Goal: Transaction & Acquisition: Purchase product/service

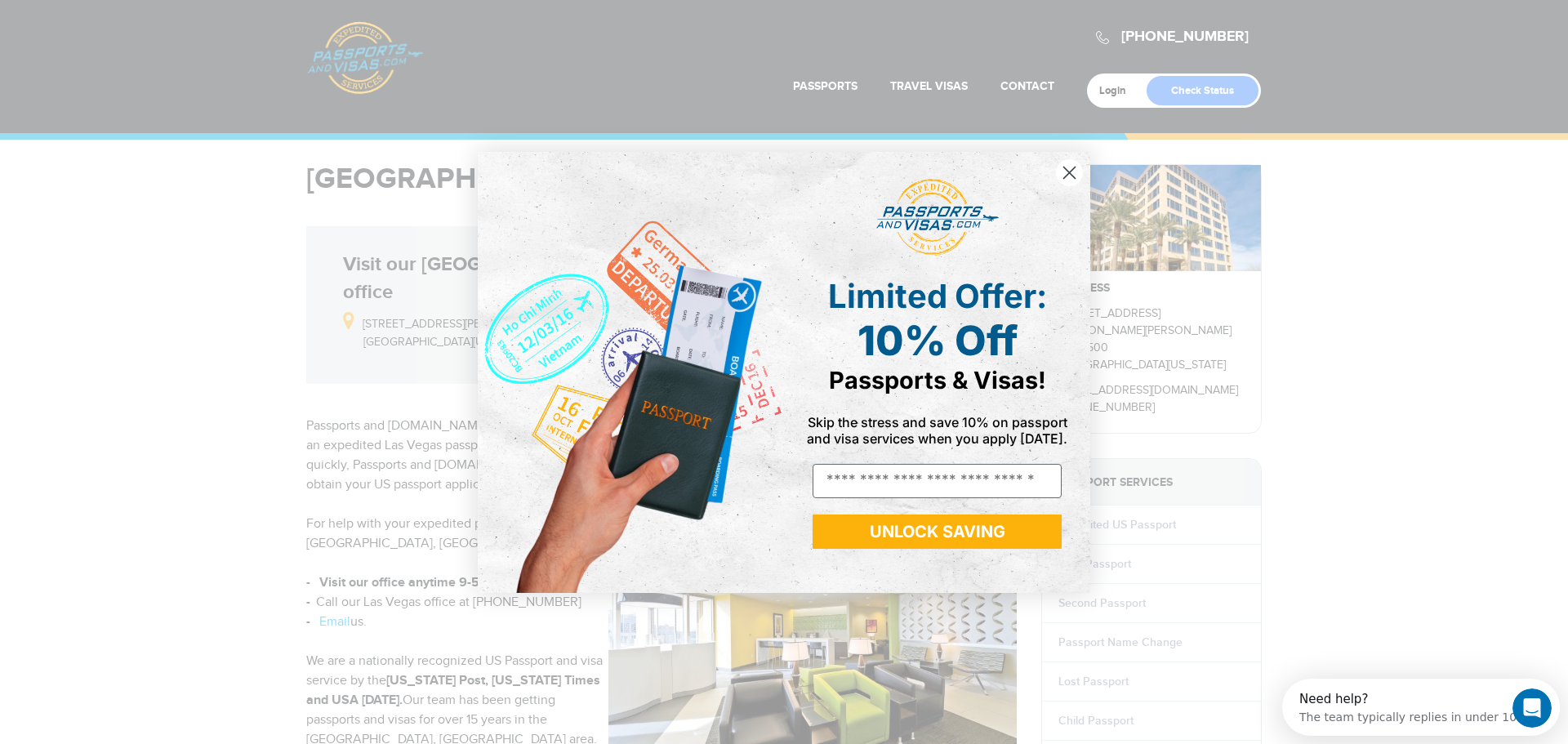
click at [1067, 173] on circle "Close dialog" at bounding box center [1069, 172] width 27 height 27
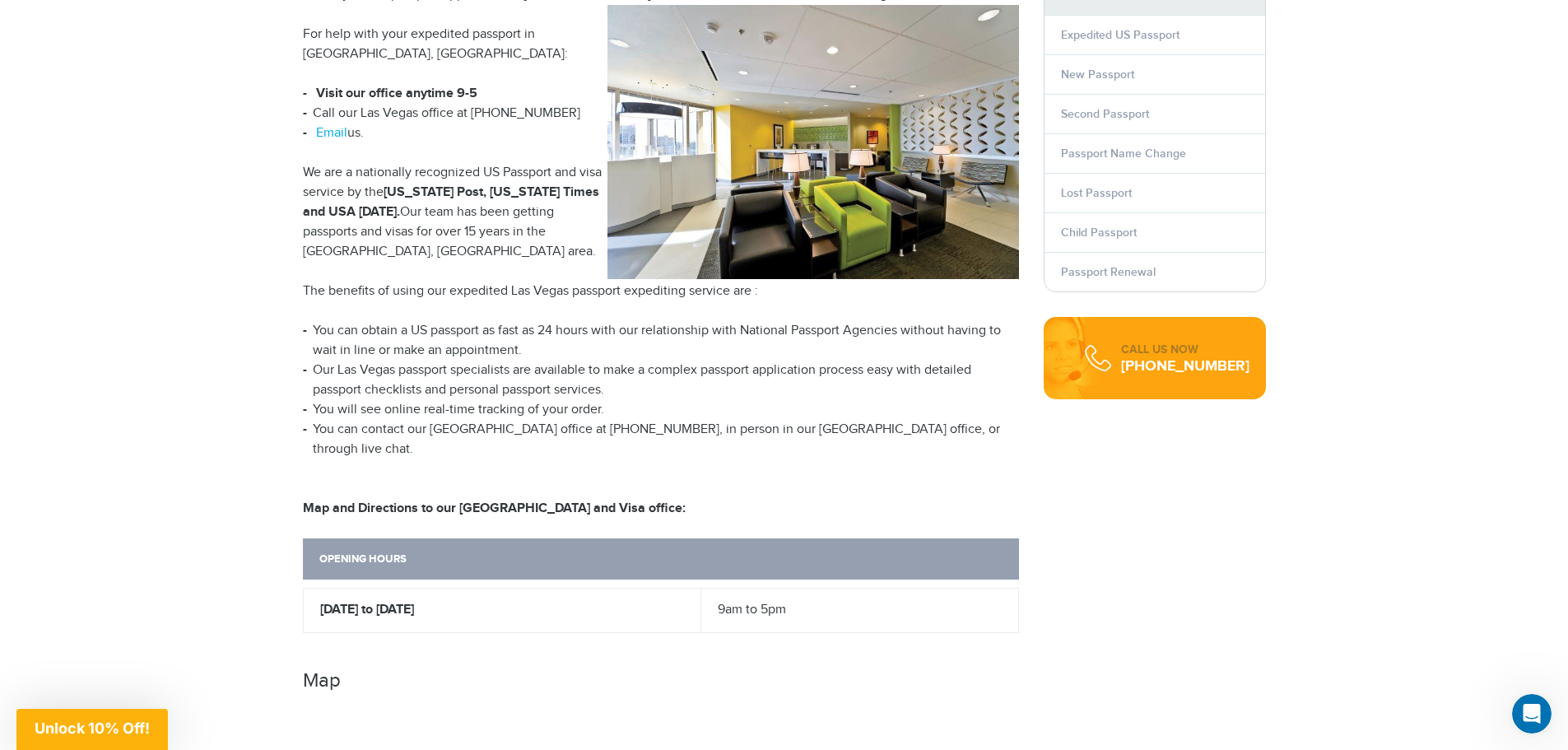
scroll to position [247, 0]
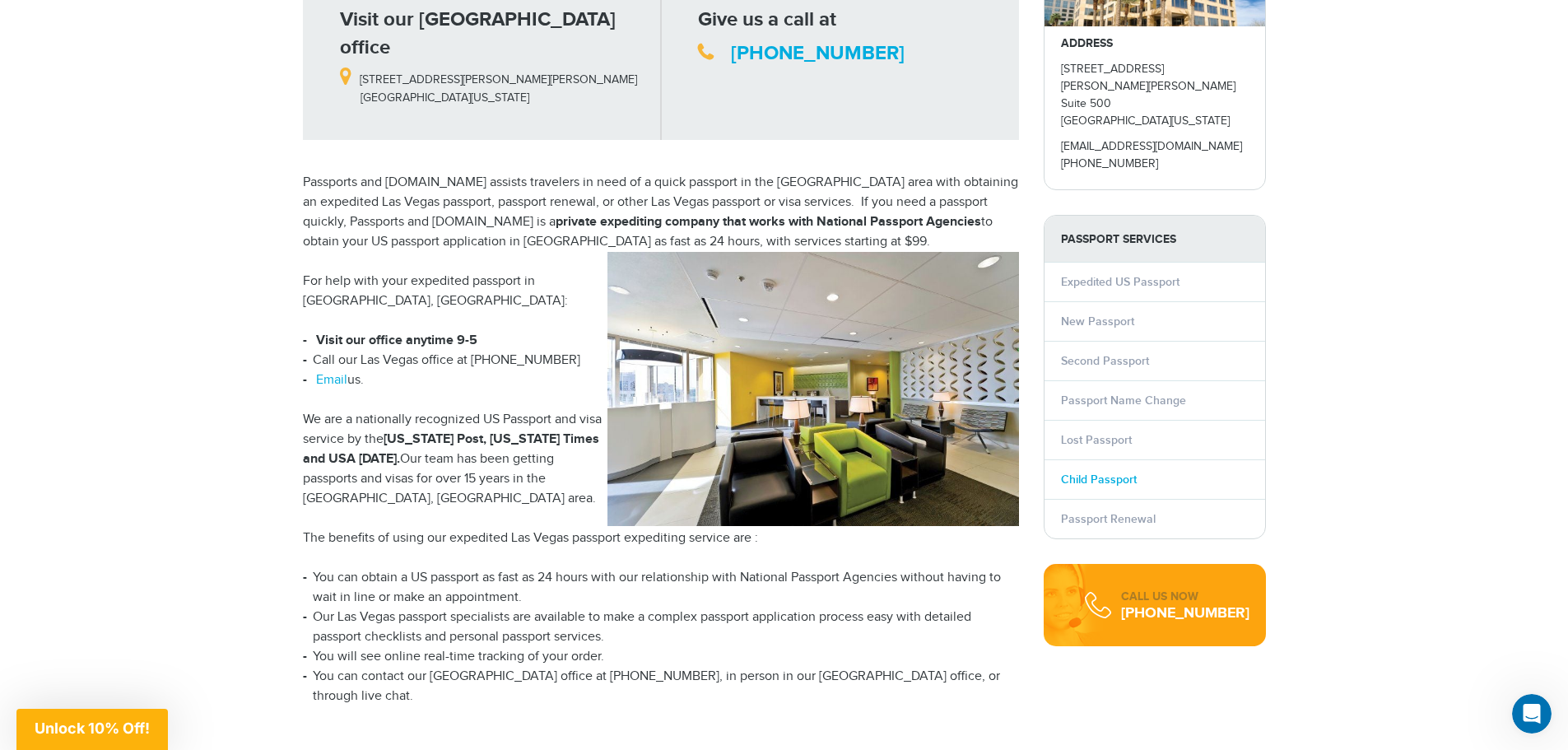
click at [1088, 472] on link "Child Passport" at bounding box center [1099, 479] width 76 height 14
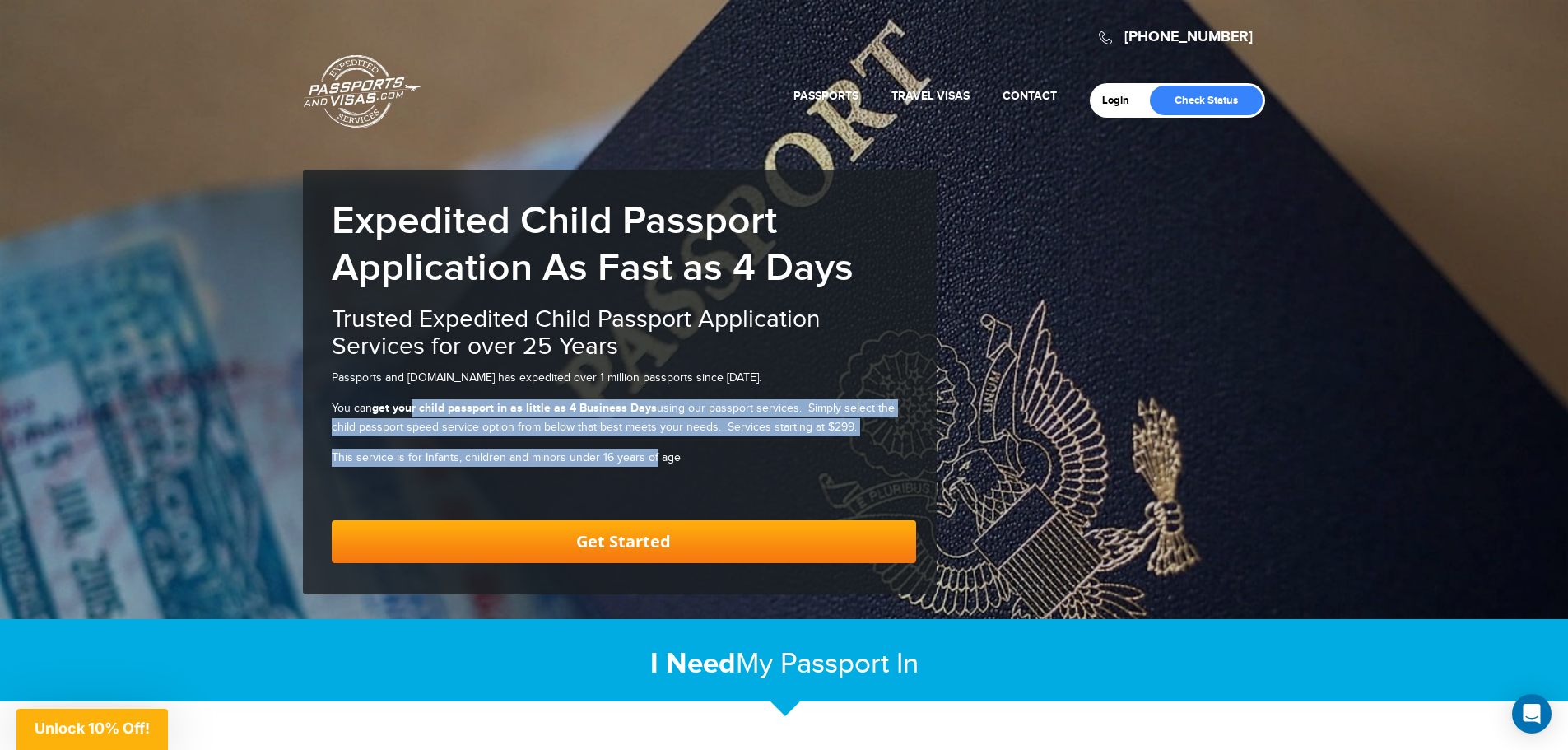
drag, startPoint x: 414, startPoint y: 410, endPoint x: 649, endPoint y: 440, distance: 236.9
click at [649, 440] on div "Expedited Child Passport Application As Fast as 4 Days Trusted Expedited Child …" at bounding box center [624, 381] width 584 height 365
click at [617, 542] on link "Get Started" at bounding box center [624, 541] width 584 height 43
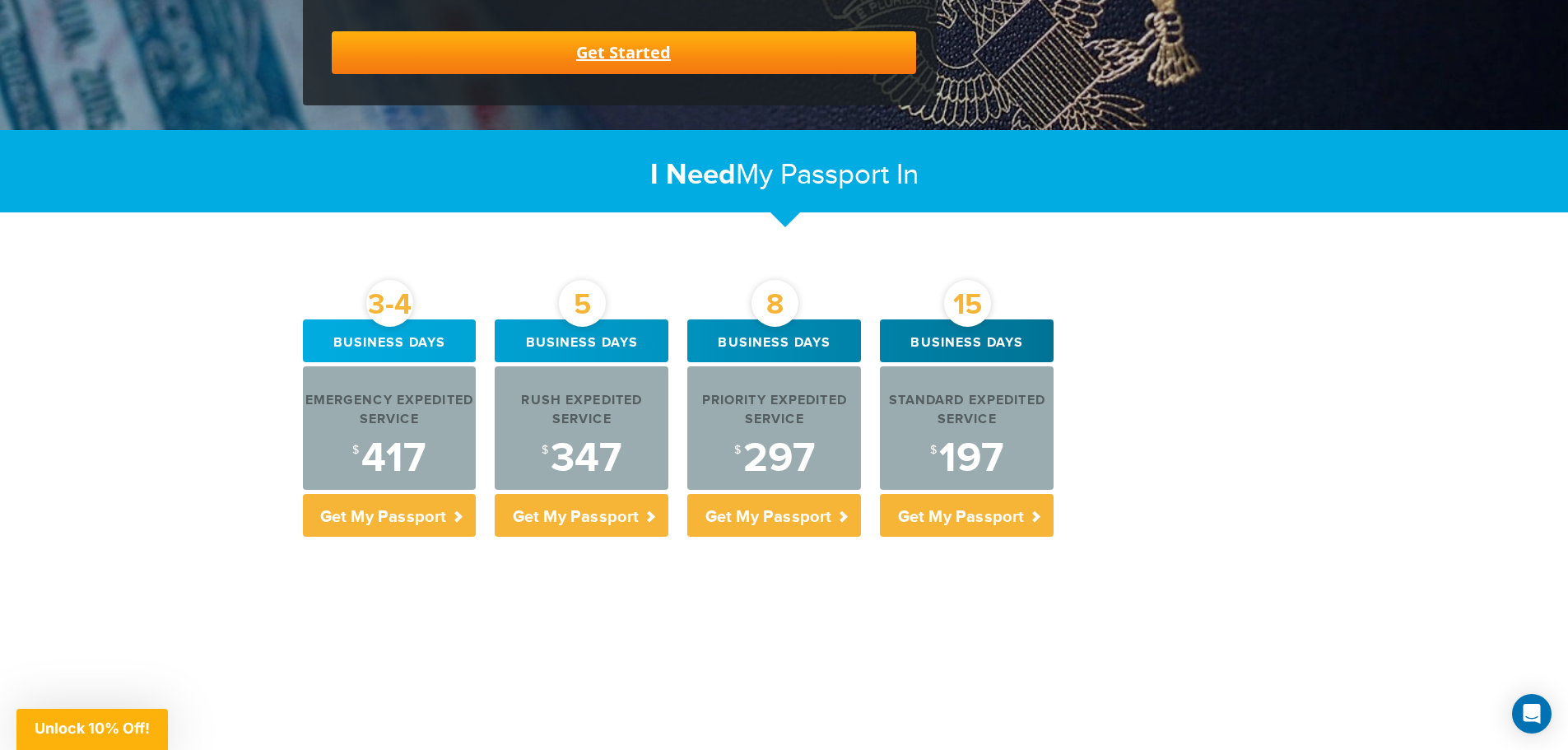
scroll to position [495, 0]
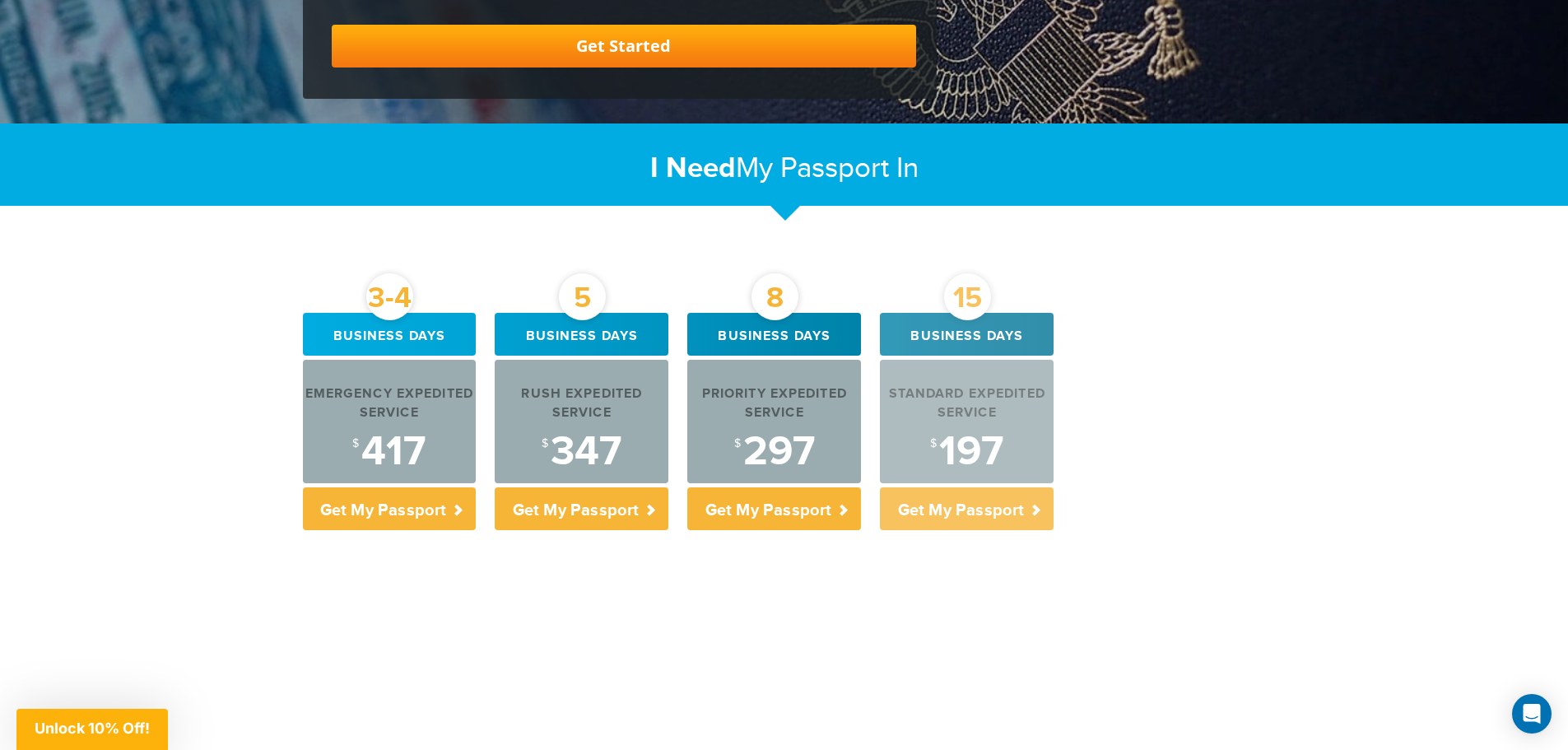
click at [1008, 510] on p "Get My Passport" at bounding box center [966, 508] width 173 height 43
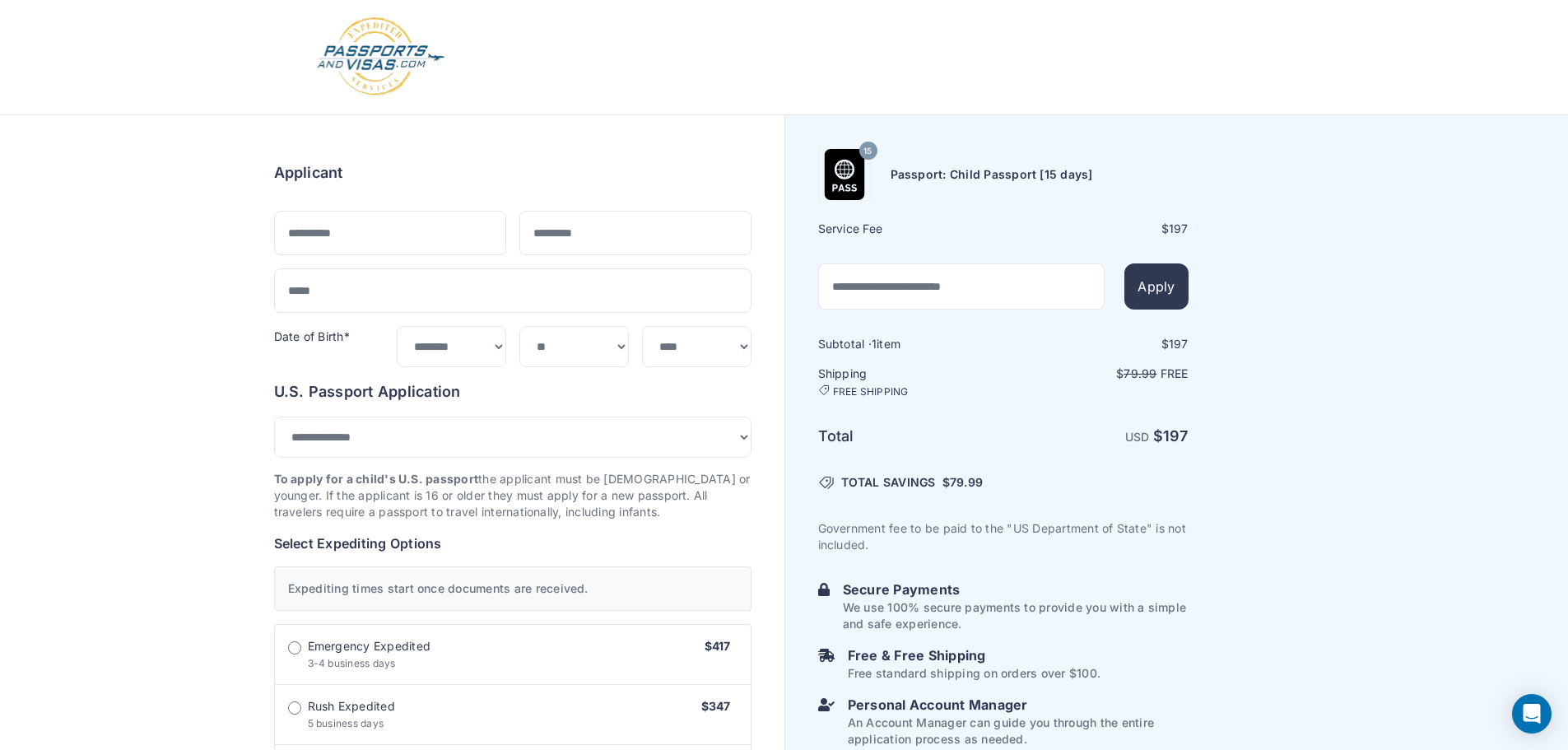
select select "*****"
click at [663, 444] on select "**********" at bounding box center [513, 441] width 478 height 44
click at [395, 48] on img at bounding box center [381, 57] width 131 height 82
